Goal: Transaction & Acquisition: Purchase product/service

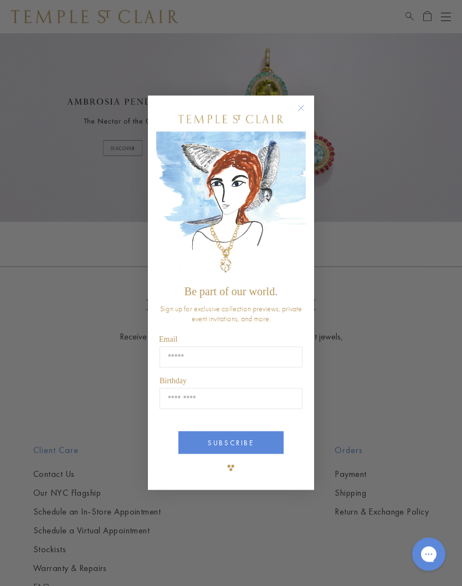
scroll to position [422, 0]
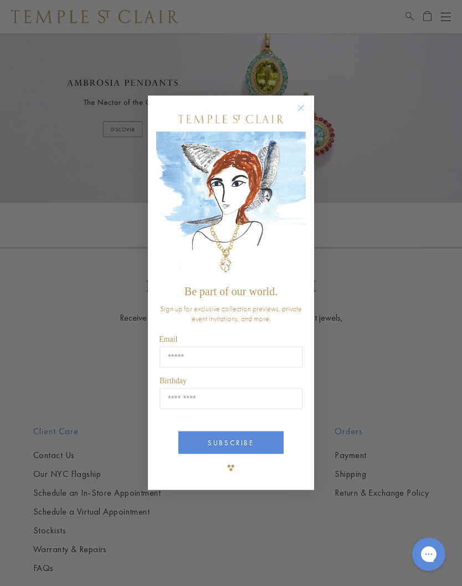
click at [296, 115] on circle "Close dialog" at bounding box center [301, 108] width 13 height 13
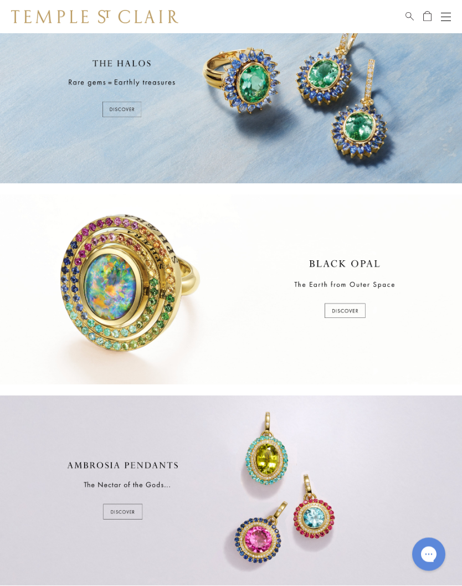
scroll to position [0, 0]
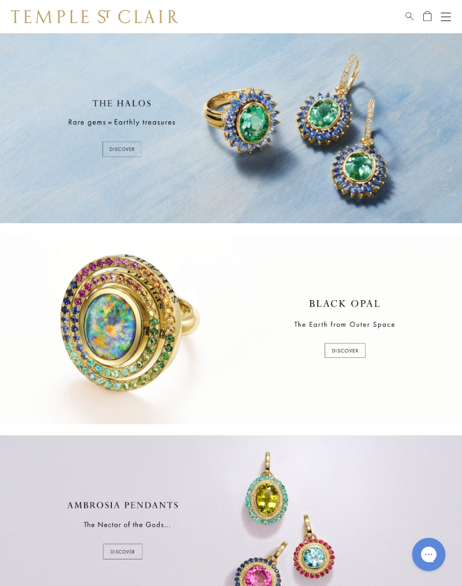
click at [444, 19] on button "Open navigation" at bounding box center [446, 16] width 10 height 13
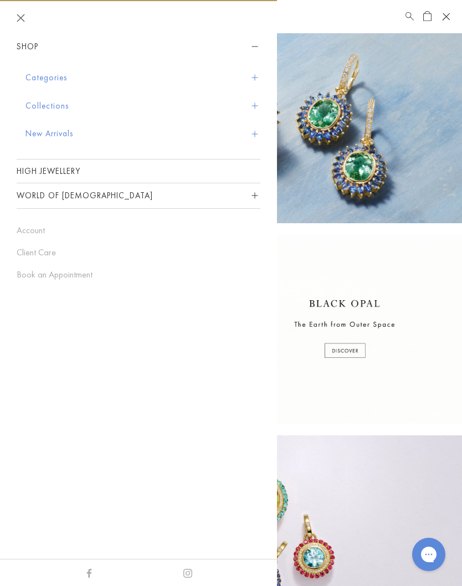
click at [27, 73] on button "Categories" at bounding box center [142, 78] width 235 height 28
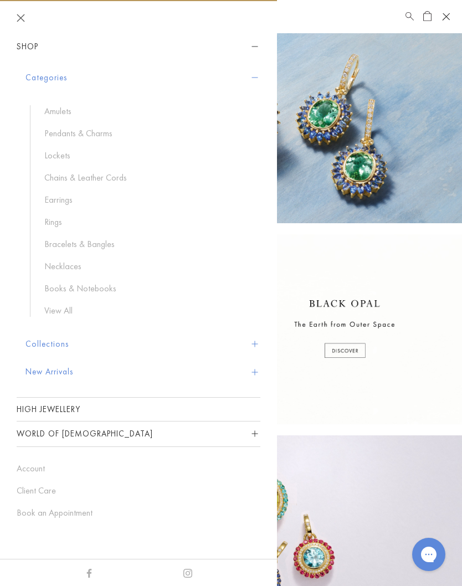
click at [49, 198] on link "Earrings" at bounding box center [146, 200] width 205 height 12
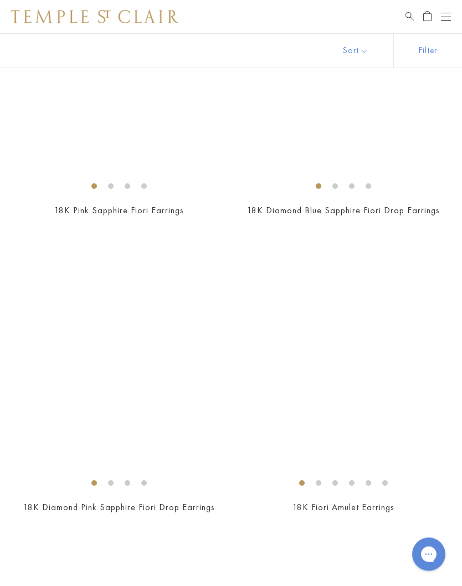
scroll to position [4067, 0]
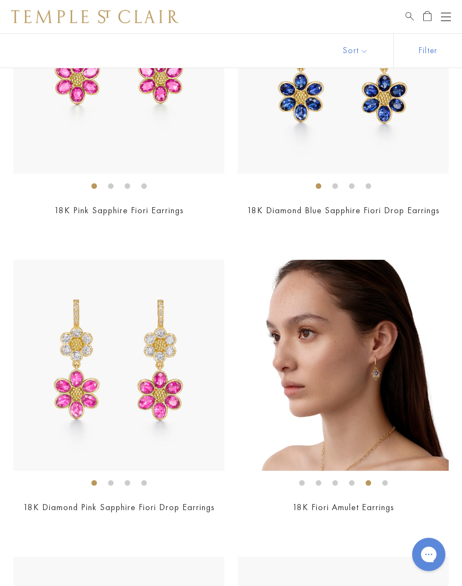
click at [382, 367] on img at bounding box center [343, 365] width 211 height 211
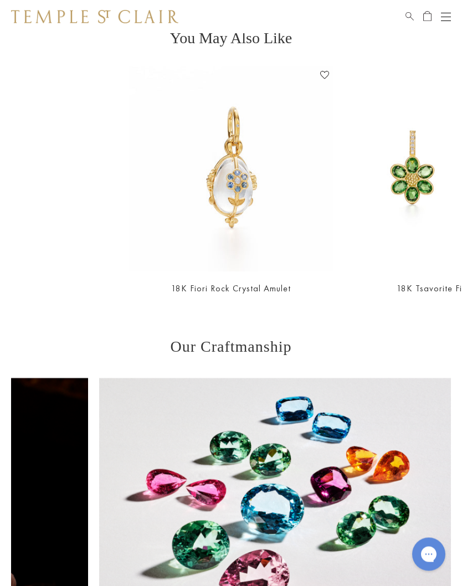
scroll to position [817, 0]
click at [229, 197] on img at bounding box center [230, 168] width 205 height 205
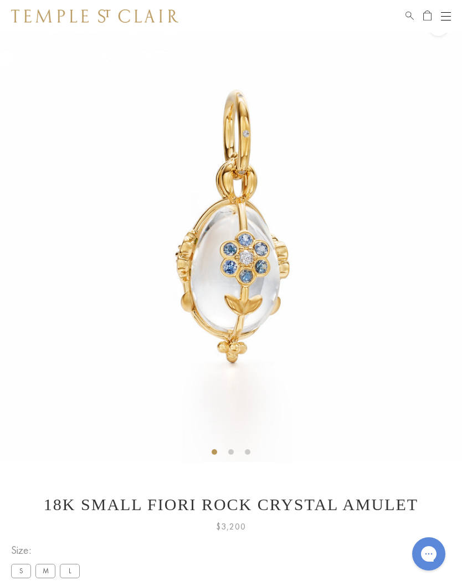
scroll to position [33, 0]
